Goal: Task Accomplishment & Management: Manage account settings

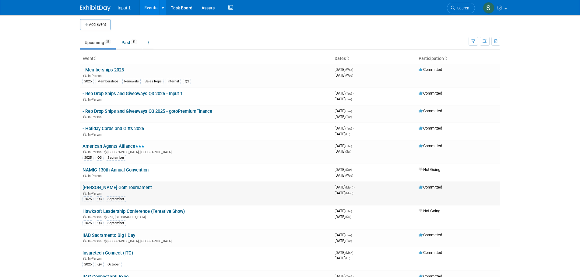
scroll to position [91, 0]
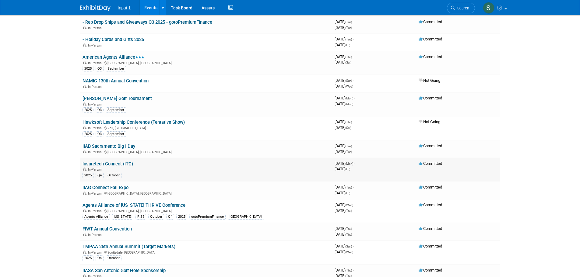
click at [106, 165] on link "Insuretech Connect (ITC)" at bounding box center [107, 163] width 51 height 5
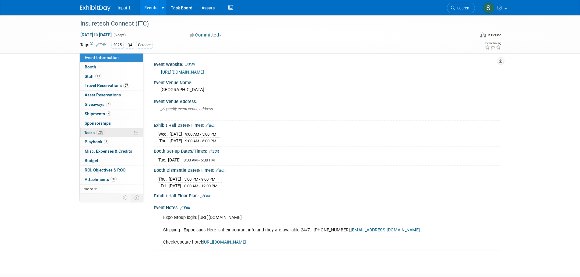
click at [93, 133] on span "Tasks 52%" at bounding box center [94, 132] width 20 height 5
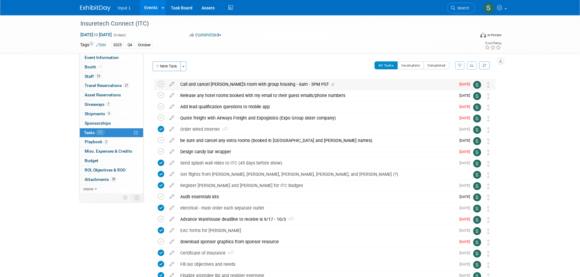
click at [347, 86] on div "Call and cancel Angie's room with group housing - 6am - 3PM PST" at bounding box center [316, 84] width 278 height 10
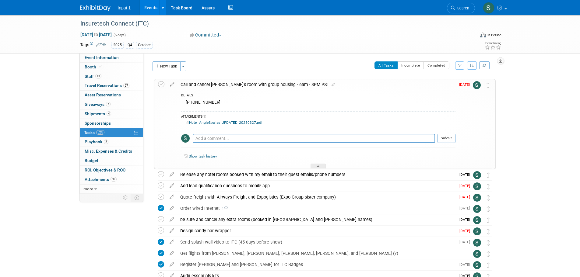
click at [476, 87] on img at bounding box center [477, 85] width 8 height 8
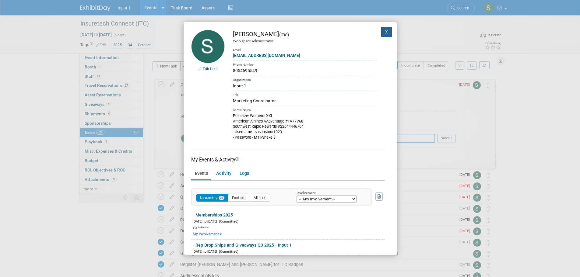
click at [382, 34] on button "X" at bounding box center [386, 32] width 11 height 10
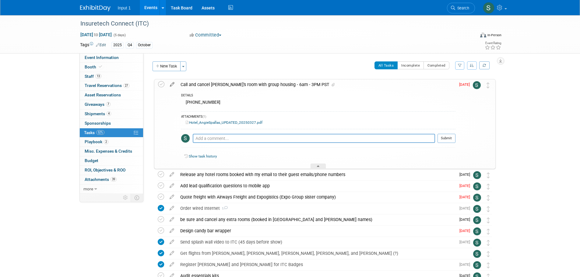
click at [172, 85] on icon at bounding box center [172, 83] width 11 height 8
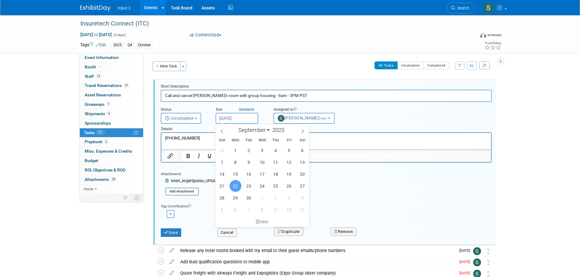
click at [235, 116] on input "Sep 22, 2025" at bounding box center [236, 118] width 43 height 11
click at [249, 186] on span "23" at bounding box center [249, 186] width 12 height 12
type input "Sep 23, 2025"
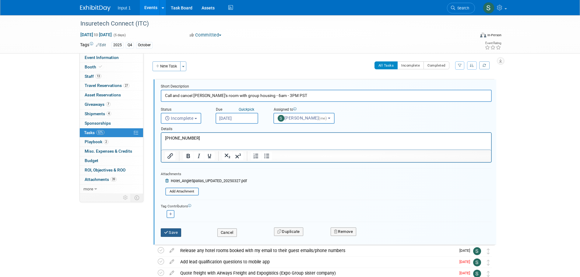
click at [175, 232] on button "Save" at bounding box center [171, 232] width 21 height 9
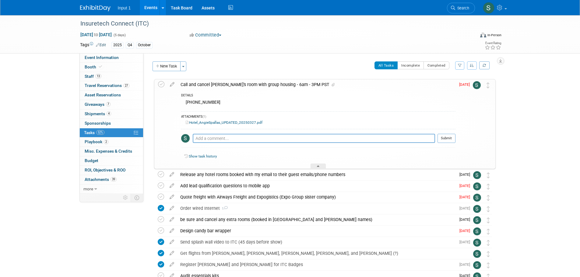
click at [40, 89] on div "Insuretech Connect (ITC) Oct 13, 2025 to Oct 17, 2025 (5 days) Oct 13, 2025 to …" at bounding box center [290, 246] width 580 height 462
